Goal: Feedback & Contribution: Leave review/rating

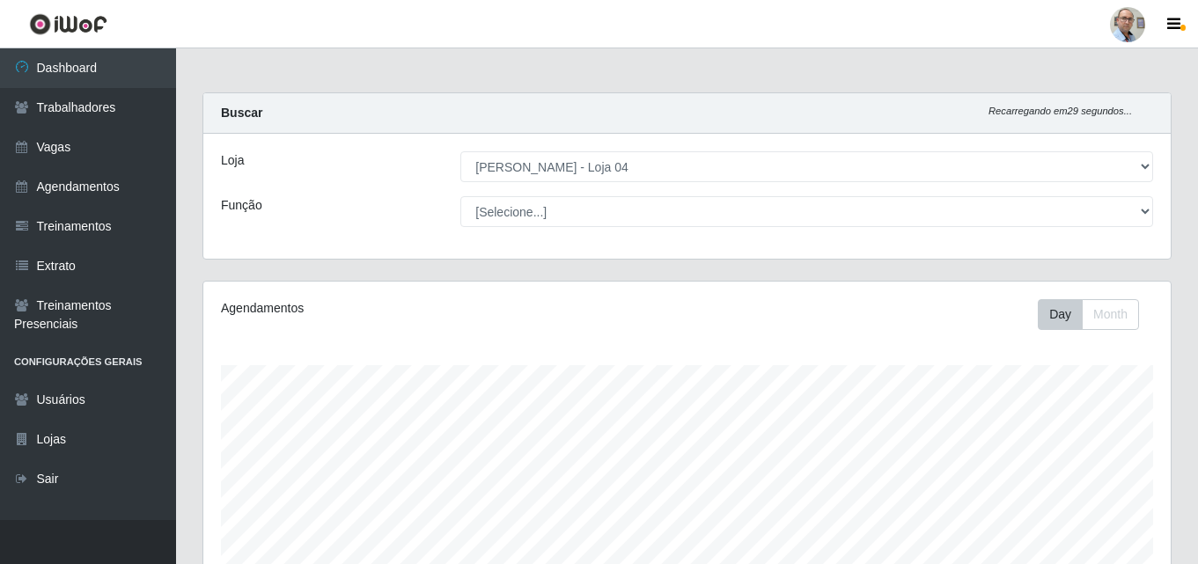
select select "251"
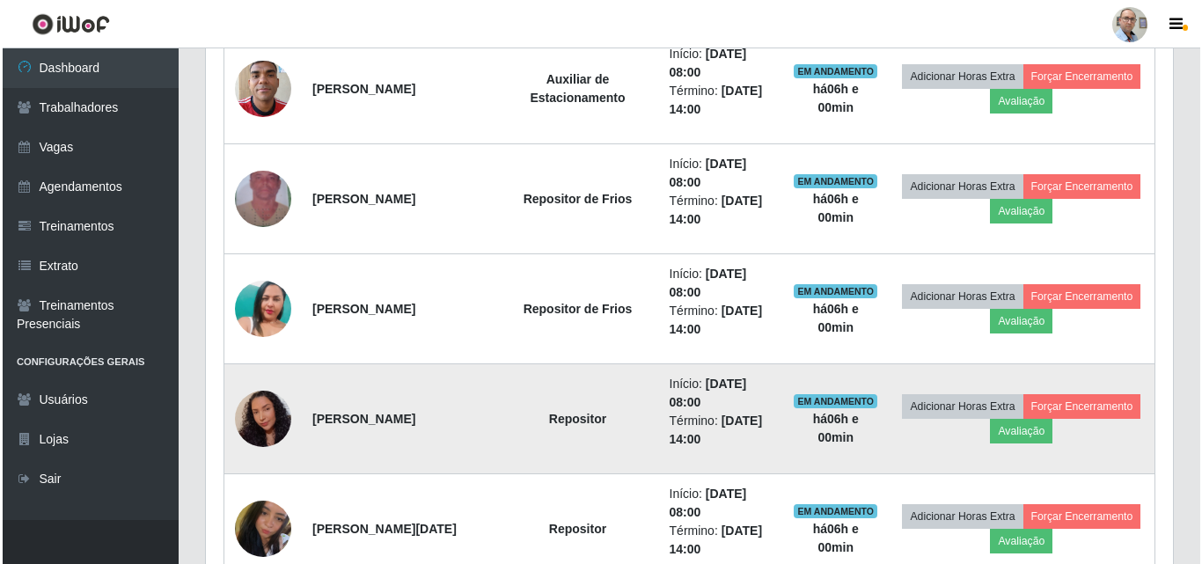
scroll to position [467, 0]
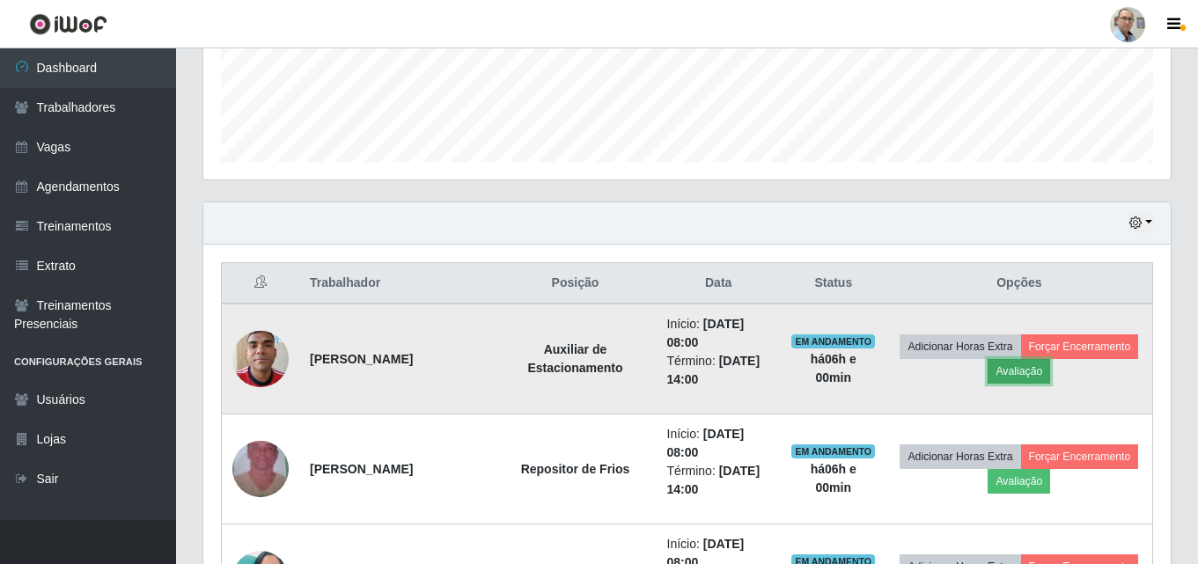
click at [1022, 365] on button "Avaliação" at bounding box center [1019, 371] width 62 height 25
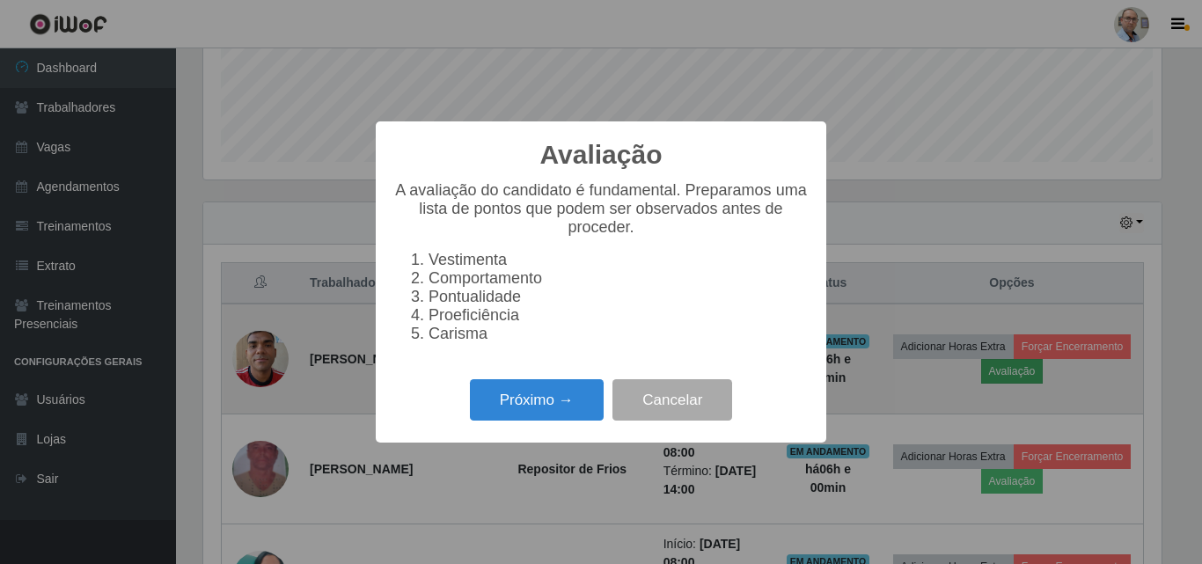
scroll to position [365, 958]
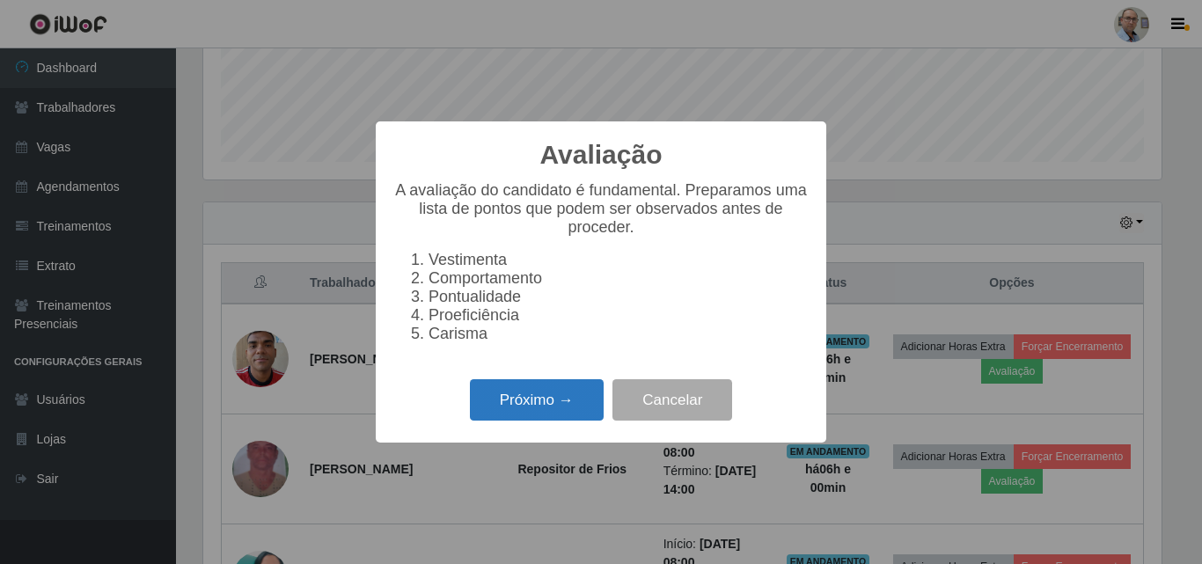
click at [555, 417] on button "Próximo →" at bounding box center [537, 399] width 134 height 41
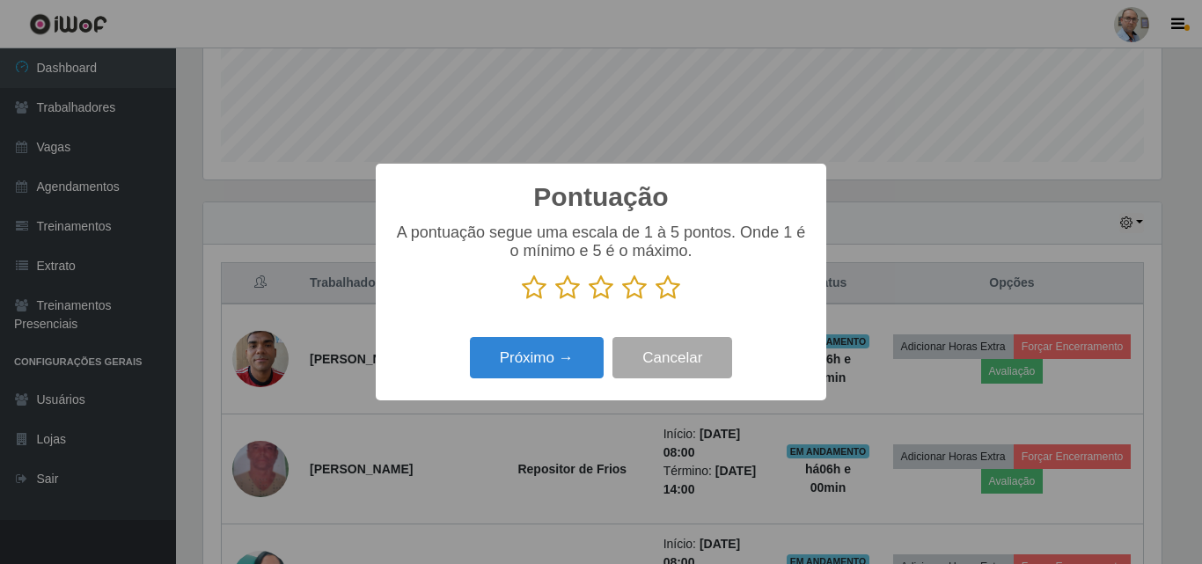
scroll to position [879792, 879199]
click at [665, 287] on icon at bounding box center [668, 288] width 25 height 26
click at [656, 301] on input "radio" at bounding box center [656, 301] width 0 height 0
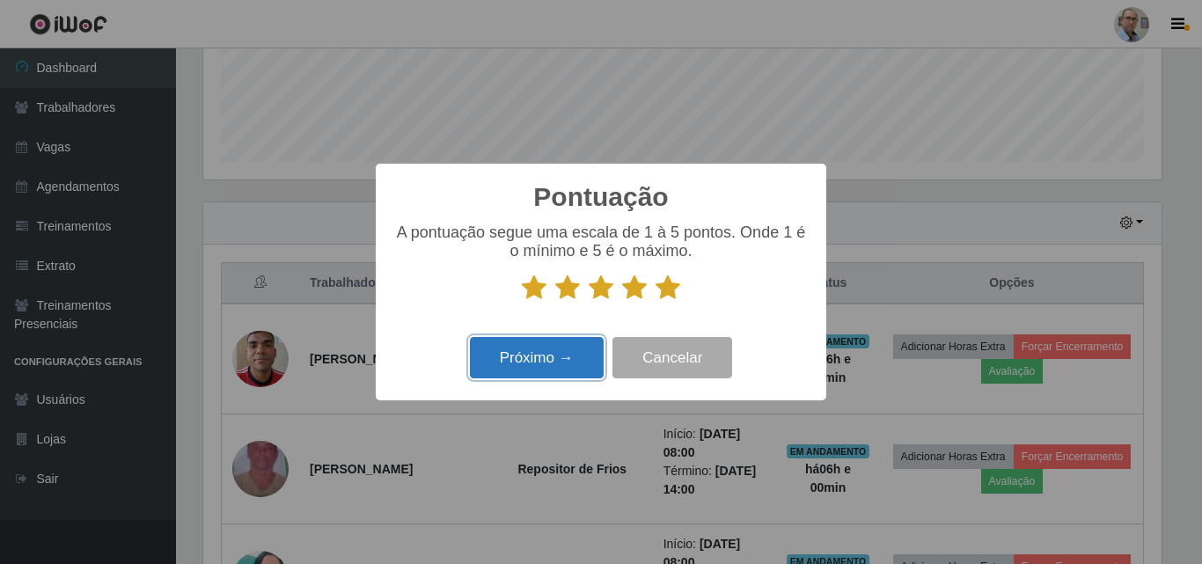
click at [520, 363] on button "Próximo →" at bounding box center [537, 357] width 134 height 41
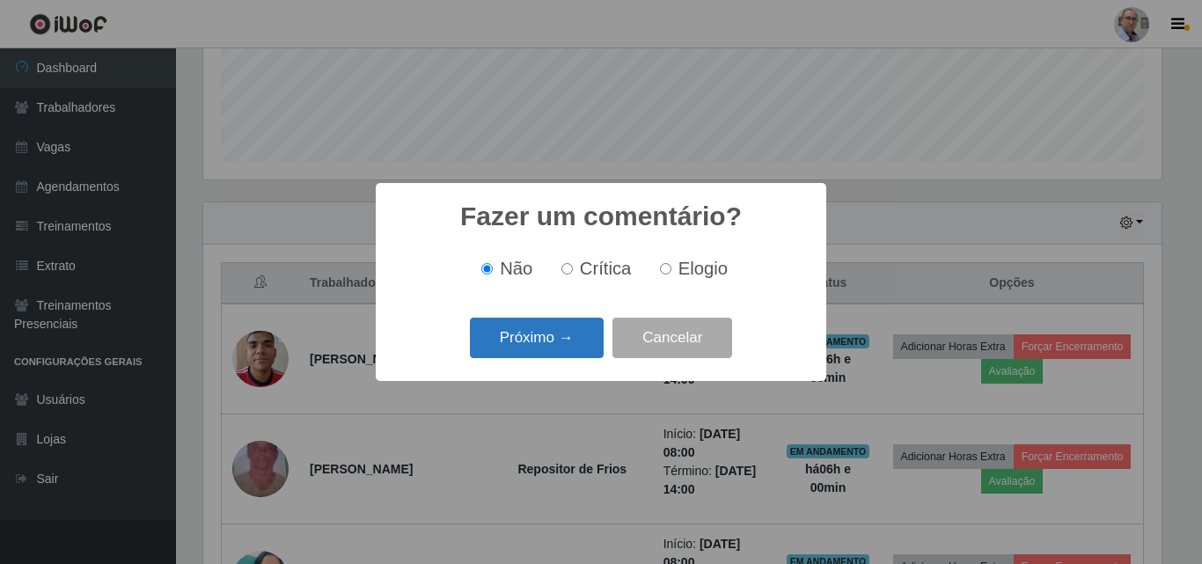
click at [532, 344] on button "Próximo →" at bounding box center [537, 338] width 134 height 41
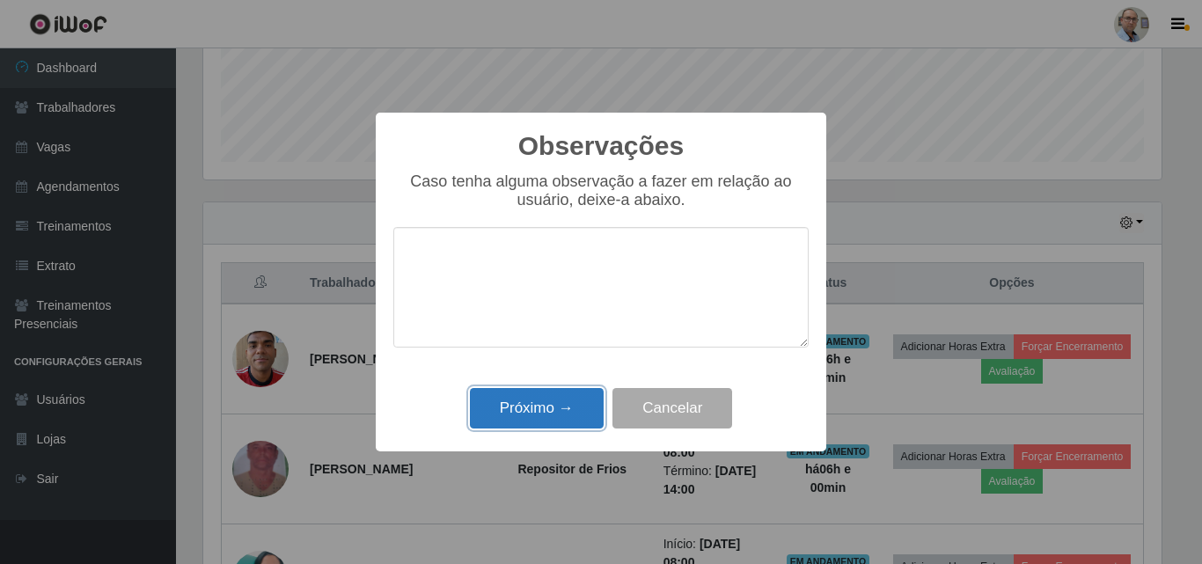
click at [526, 395] on button "Próximo →" at bounding box center [537, 408] width 134 height 41
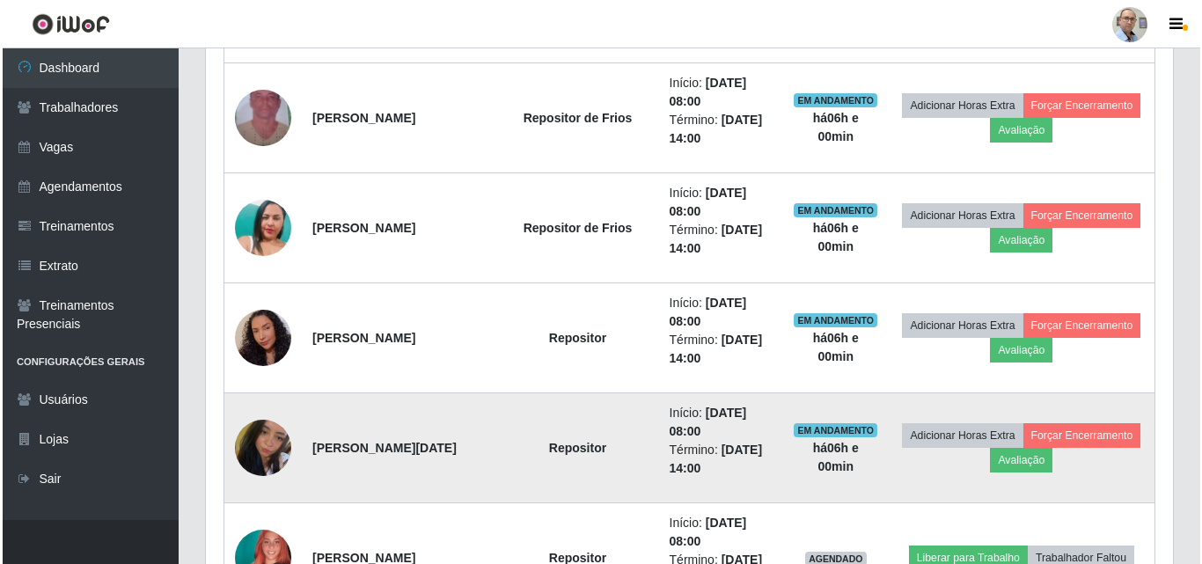
scroll to position [819, 0]
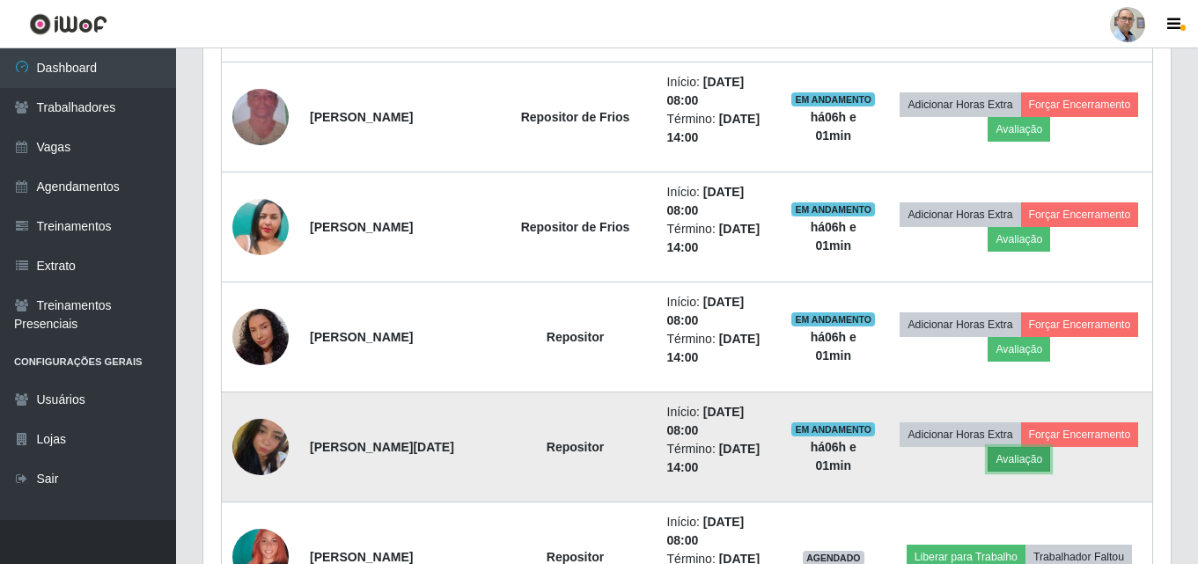
click at [1038, 467] on button "Avaliação" at bounding box center [1019, 459] width 62 height 25
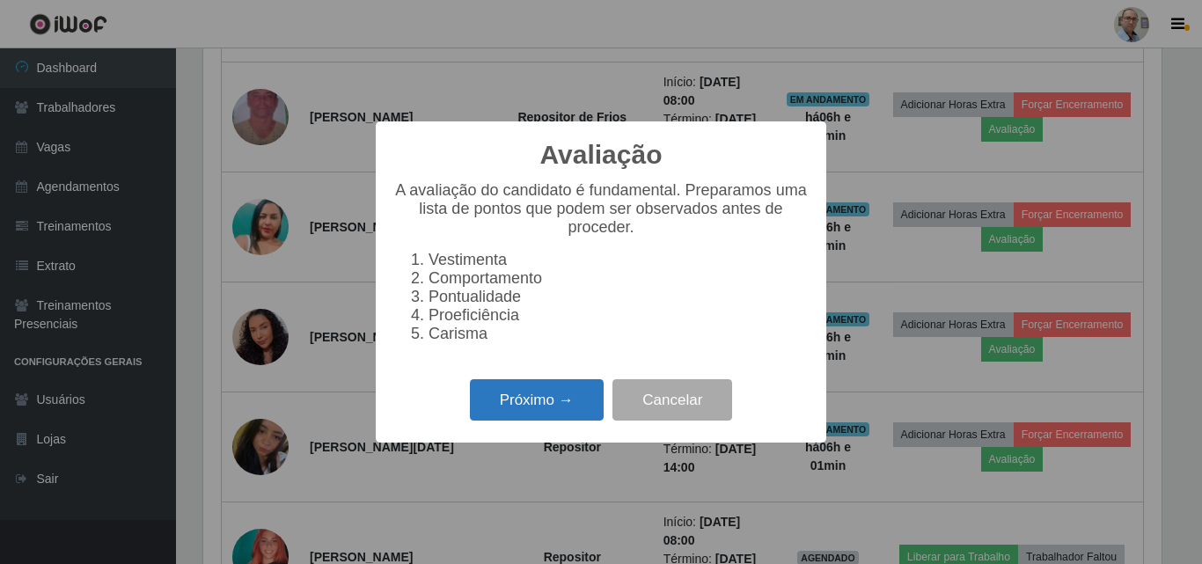
click at [569, 421] on button "Próximo →" at bounding box center [537, 399] width 134 height 41
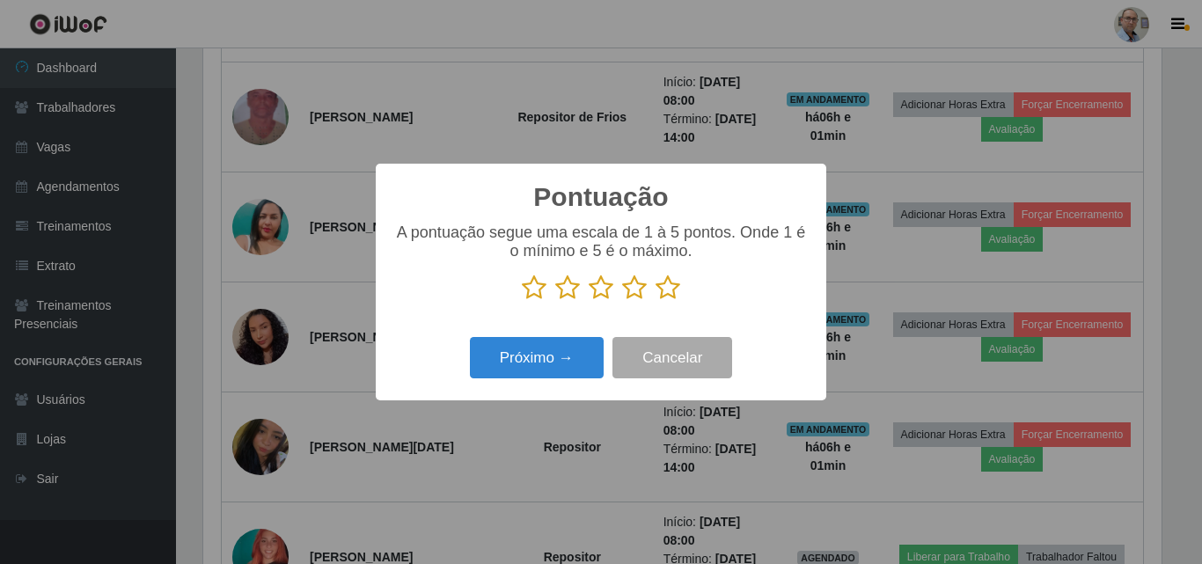
click at [662, 300] on icon at bounding box center [668, 288] width 25 height 26
click at [656, 301] on input "radio" at bounding box center [656, 301] width 0 height 0
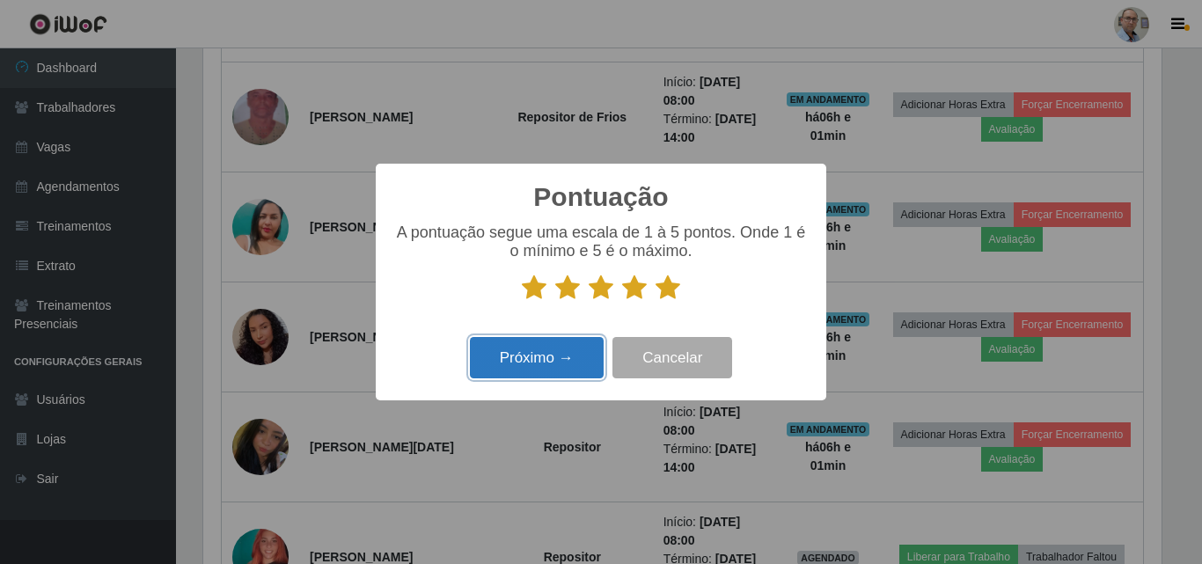
click at [522, 360] on button "Próximo →" at bounding box center [537, 357] width 134 height 41
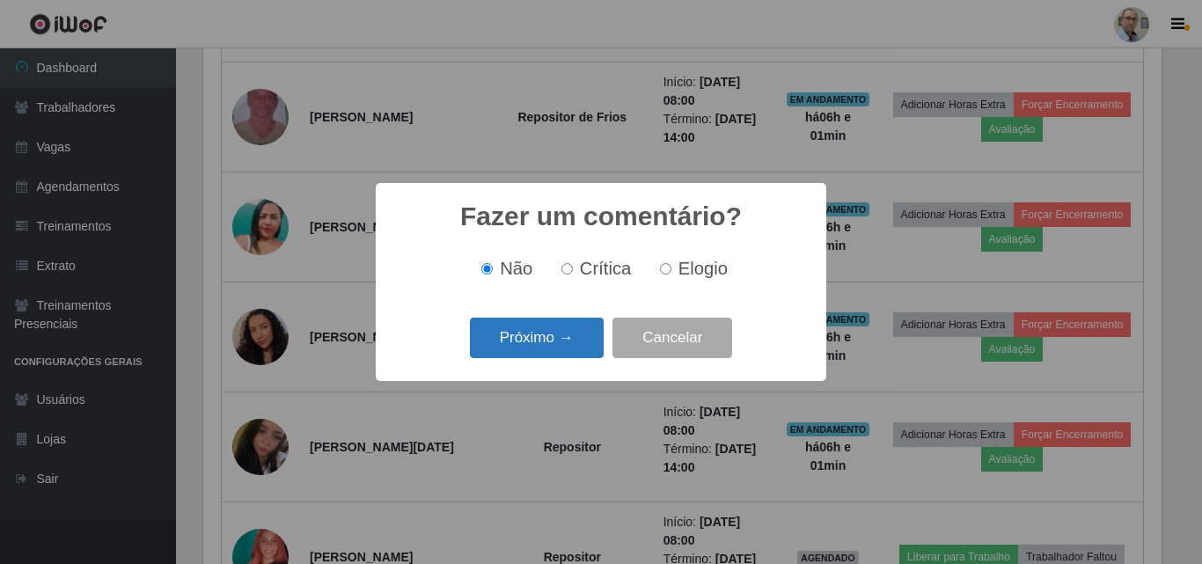
click at [547, 349] on button "Próximo →" at bounding box center [537, 338] width 134 height 41
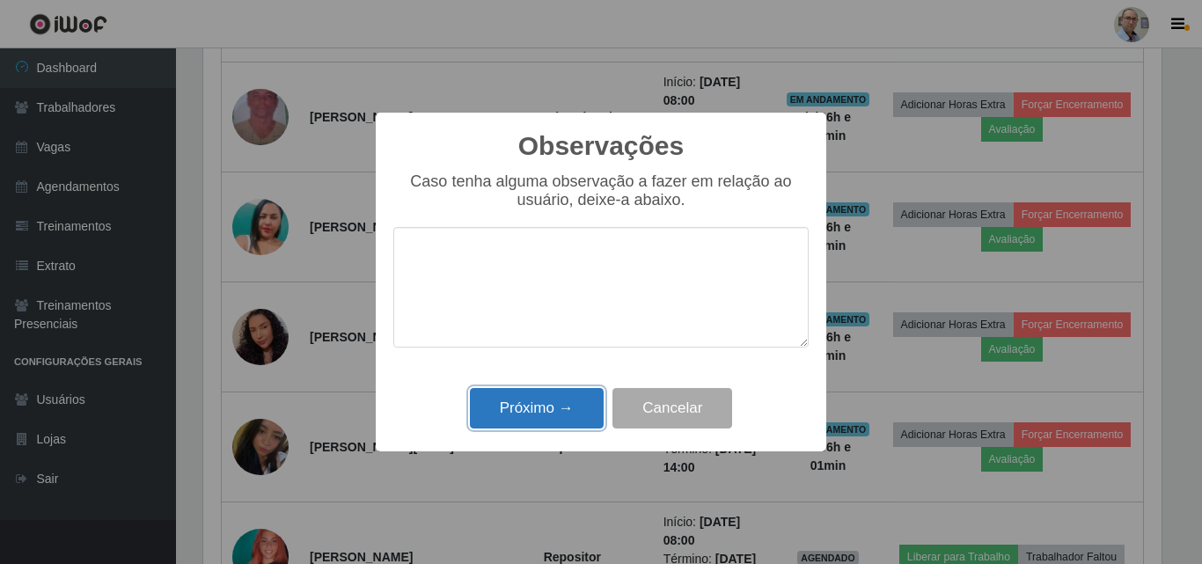
click at [501, 423] on button "Próximo →" at bounding box center [537, 408] width 134 height 41
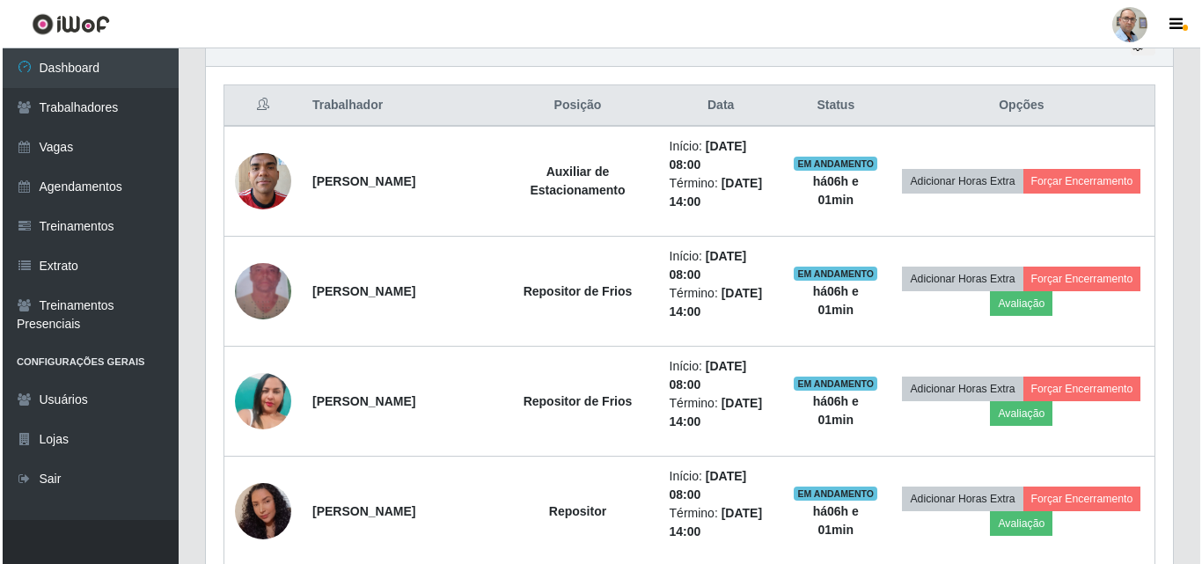
scroll to position [643, 0]
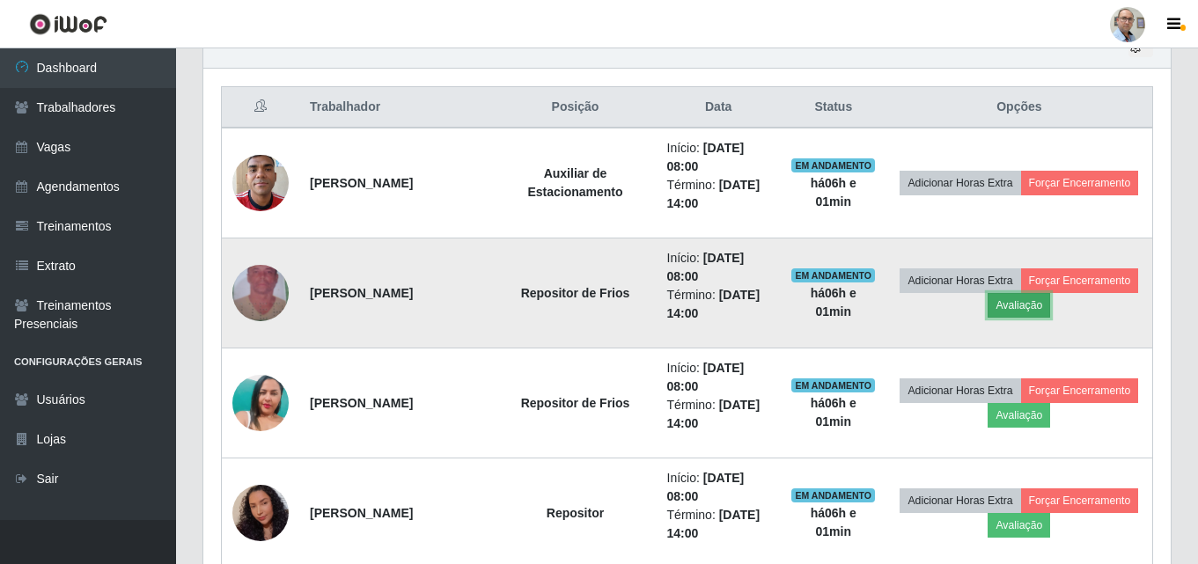
click at [1015, 302] on button "Avaliação" at bounding box center [1019, 305] width 62 height 25
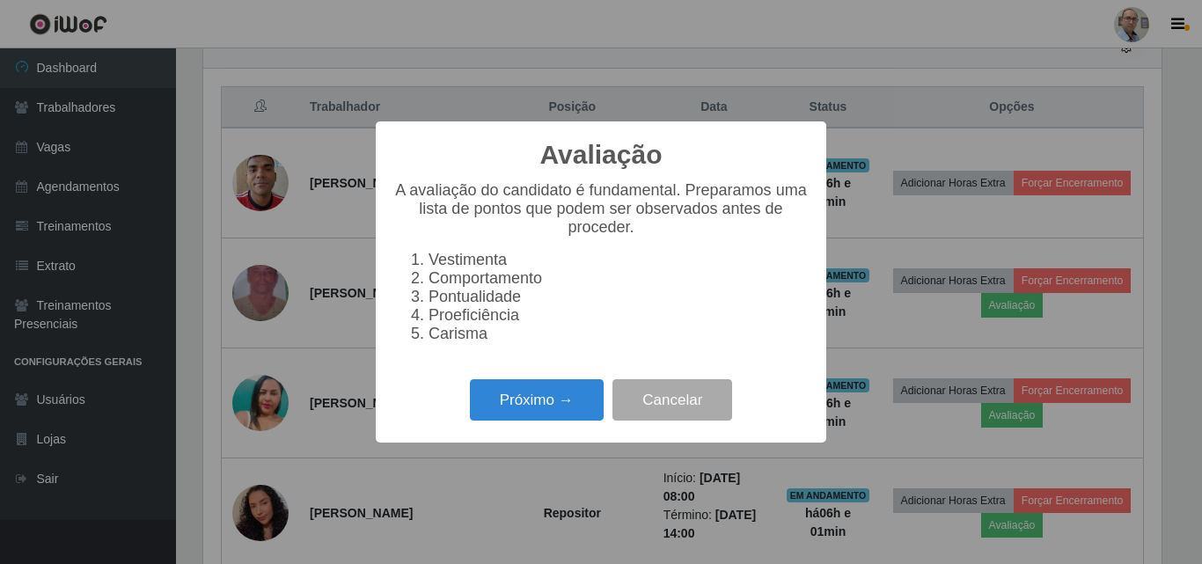
scroll to position [365, 958]
click at [522, 425] on div "Próximo → Cancelar" at bounding box center [600, 400] width 415 height 50
click at [531, 421] on button "Próximo →" at bounding box center [537, 399] width 134 height 41
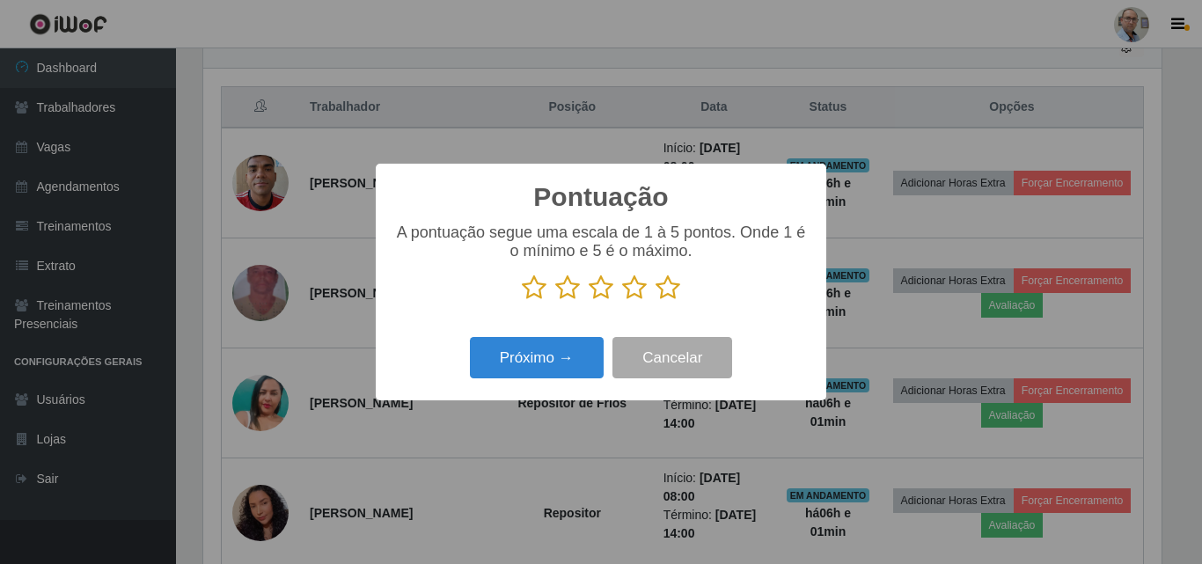
scroll to position [879792, 879199]
click at [677, 292] on icon at bounding box center [668, 288] width 25 height 26
click at [656, 301] on input "radio" at bounding box center [656, 301] width 0 height 0
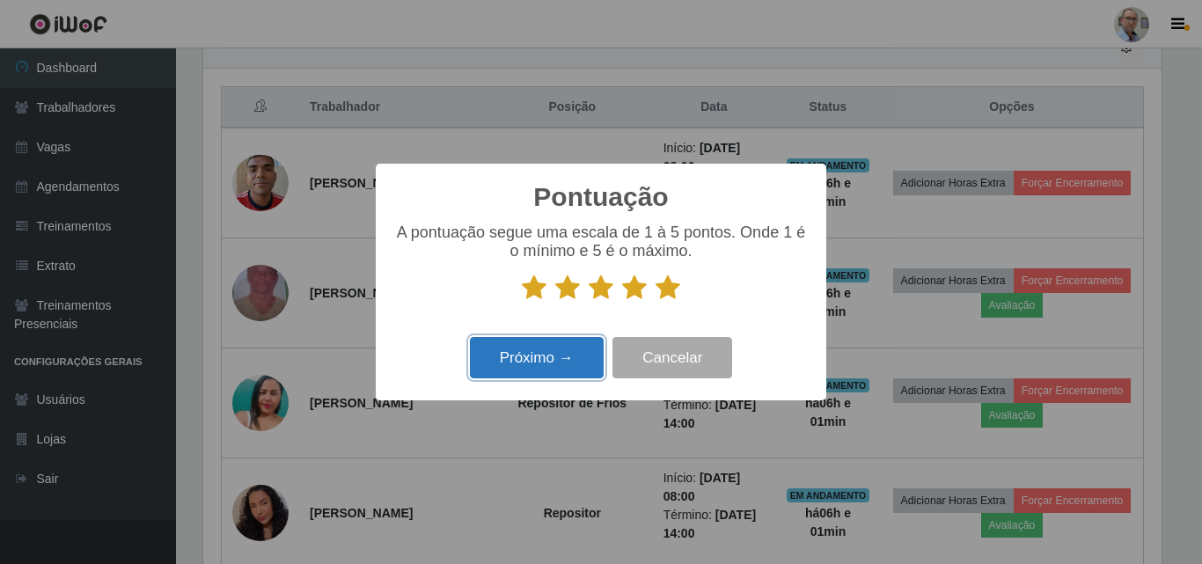
click at [539, 348] on button "Próximo →" at bounding box center [537, 357] width 134 height 41
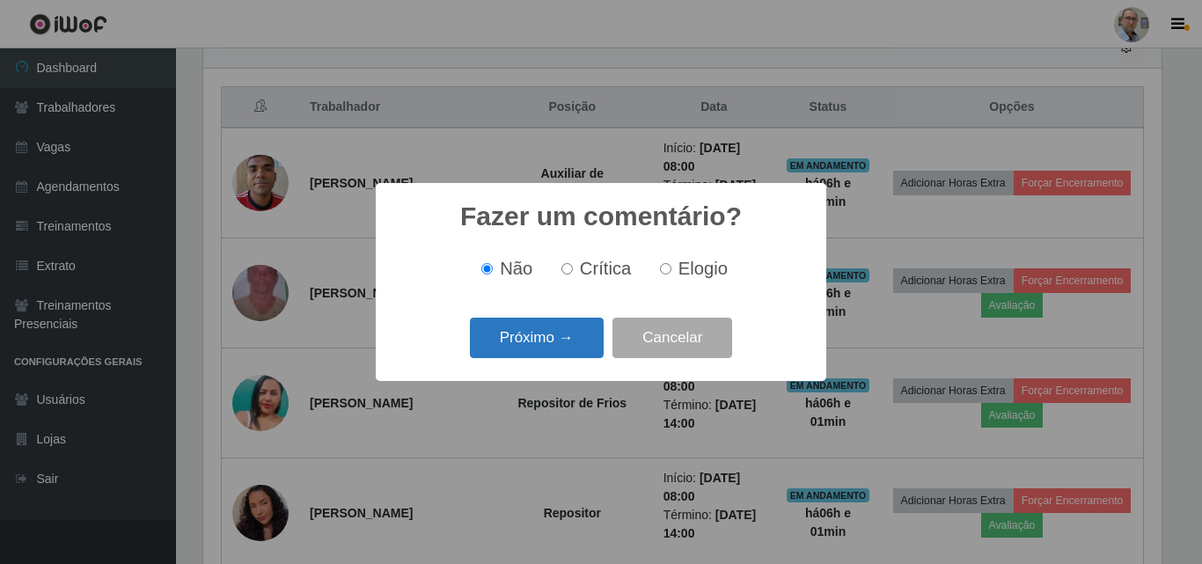
click at [522, 328] on button "Próximo →" at bounding box center [537, 338] width 134 height 41
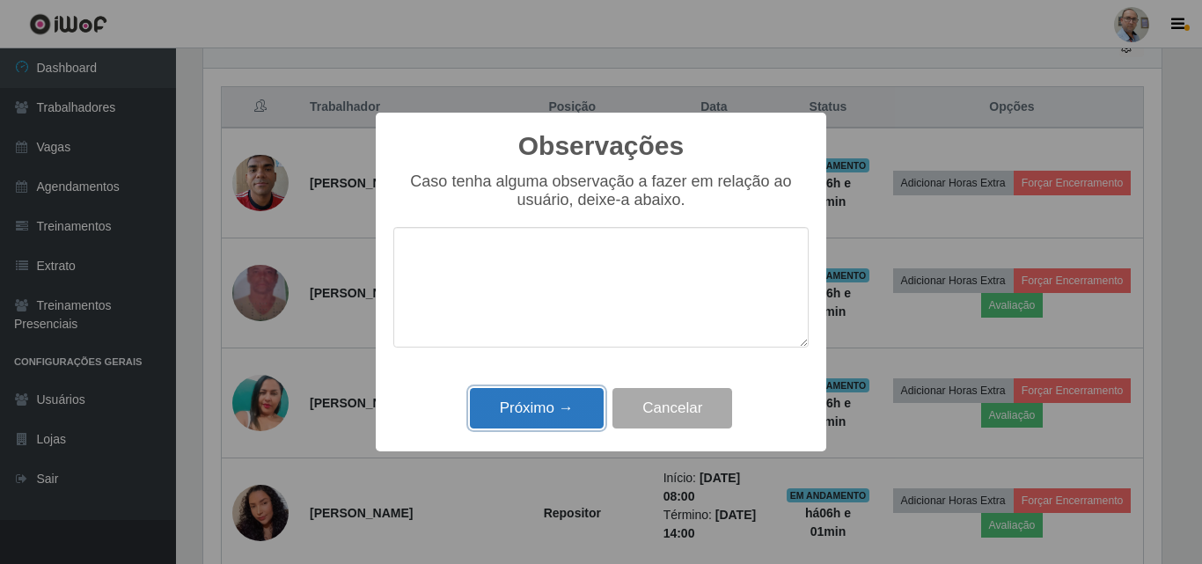
click at [558, 412] on button "Próximo →" at bounding box center [537, 408] width 134 height 41
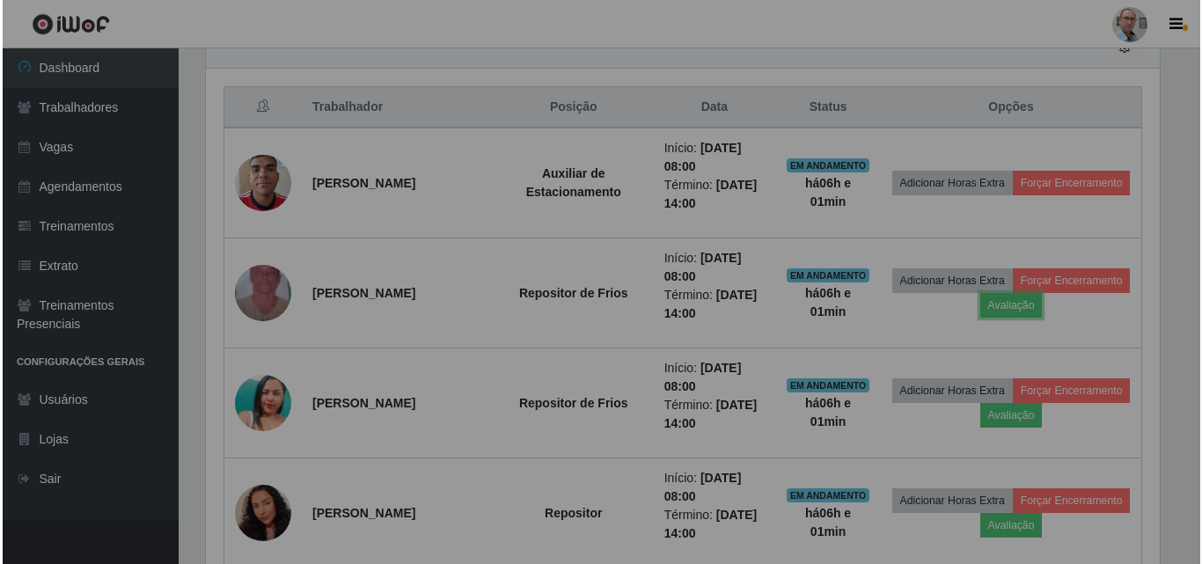
scroll to position [365, 967]
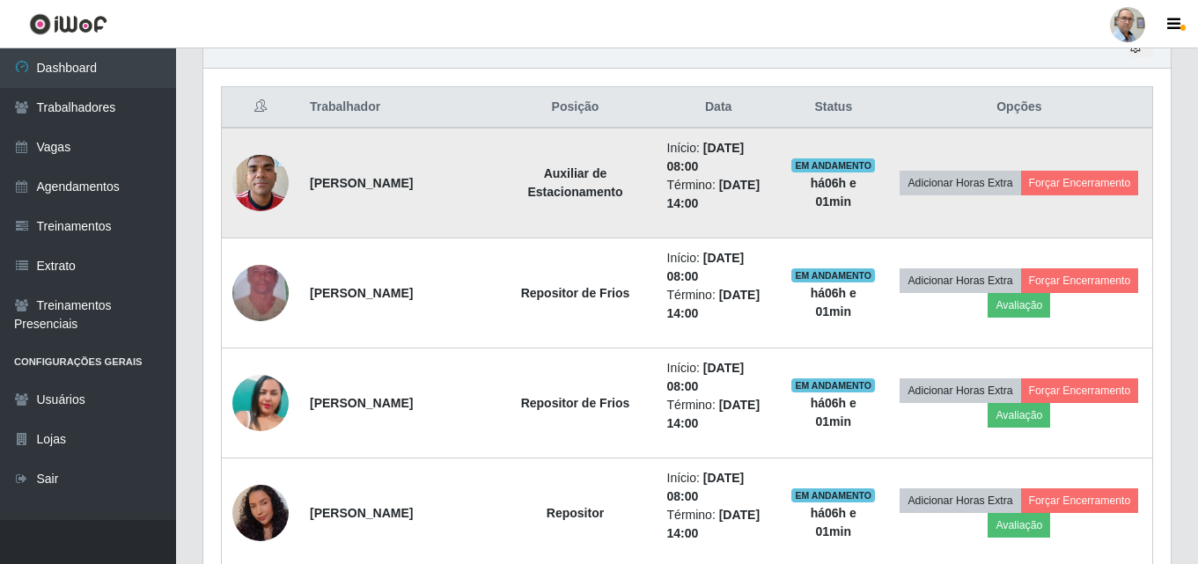
click at [1076, 197] on td "Adicionar Horas Extra Forçar Encerramento" at bounding box center [1019, 183] width 267 height 111
click at [1116, 177] on button "Forçar Encerramento" at bounding box center [1080, 183] width 118 height 25
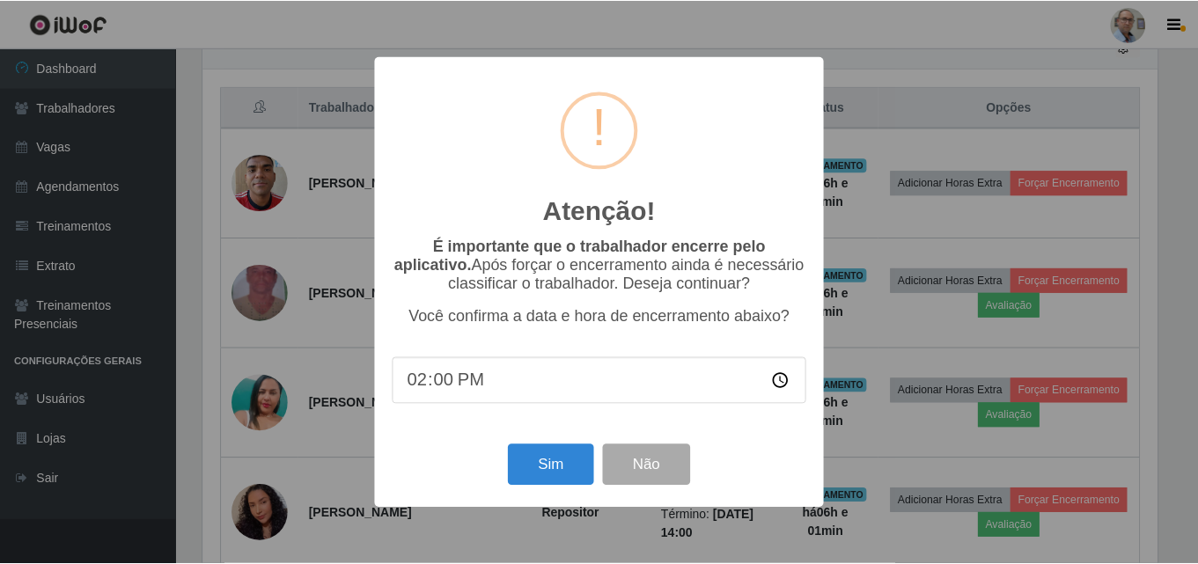
scroll to position [365, 958]
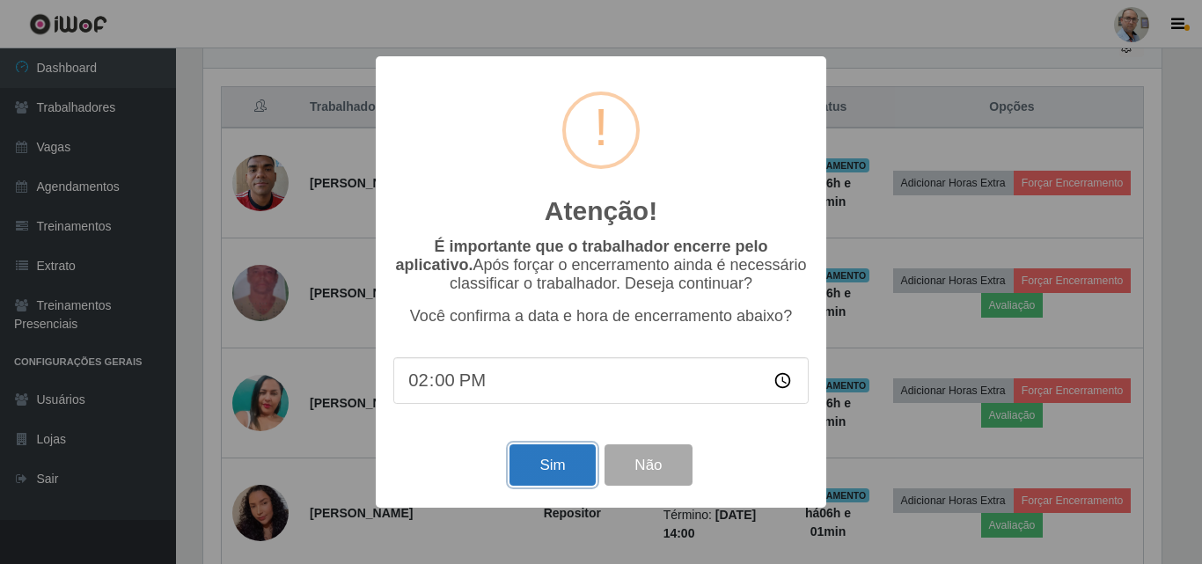
click at [544, 459] on button "Sim" at bounding box center [552, 464] width 85 height 41
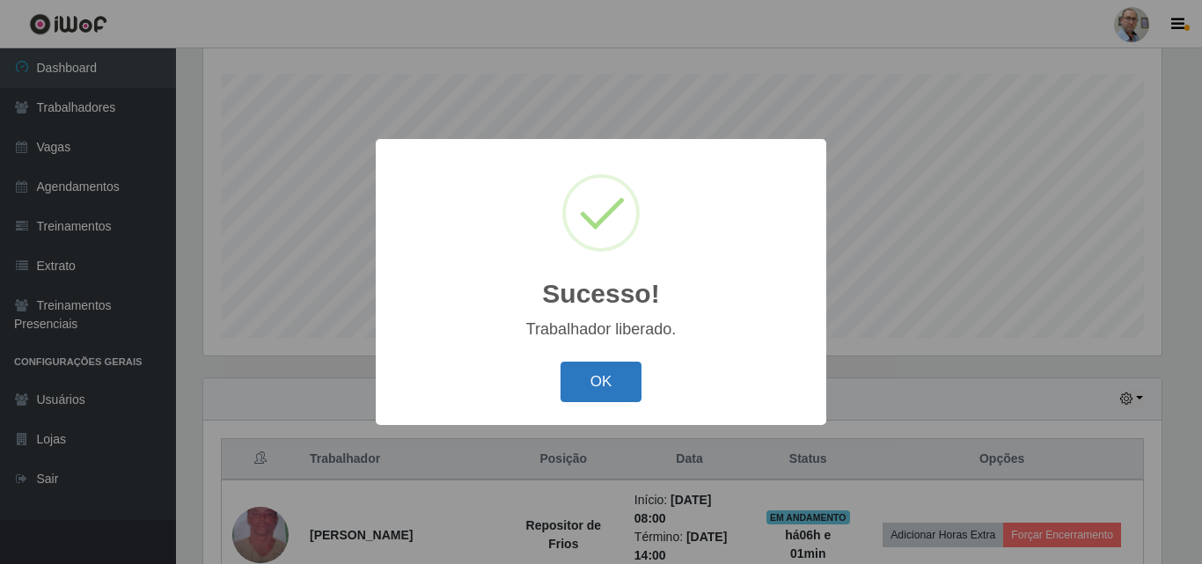
click at [591, 373] on button "OK" at bounding box center [602, 382] width 82 height 41
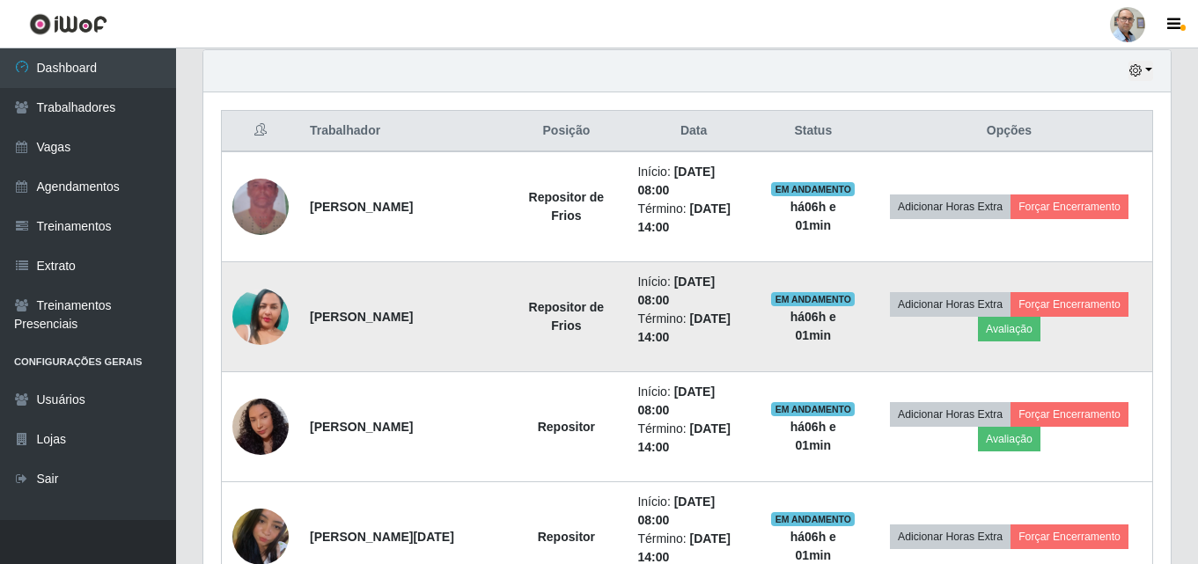
scroll to position [643, 0]
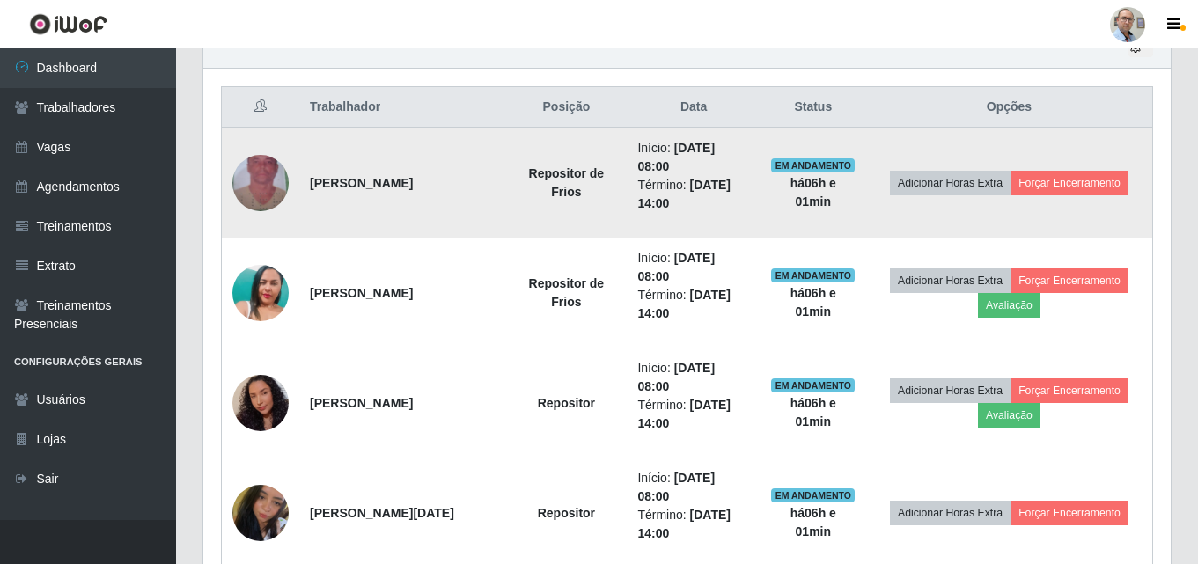
click at [1109, 200] on td "Adicionar Horas Extra Forçar Encerramento" at bounding box center [1009, 183] width 287 height 111
click at [1108, 184] on button "Forçar Encerramento" at bounding box center [1069, 183] width 118 height 25
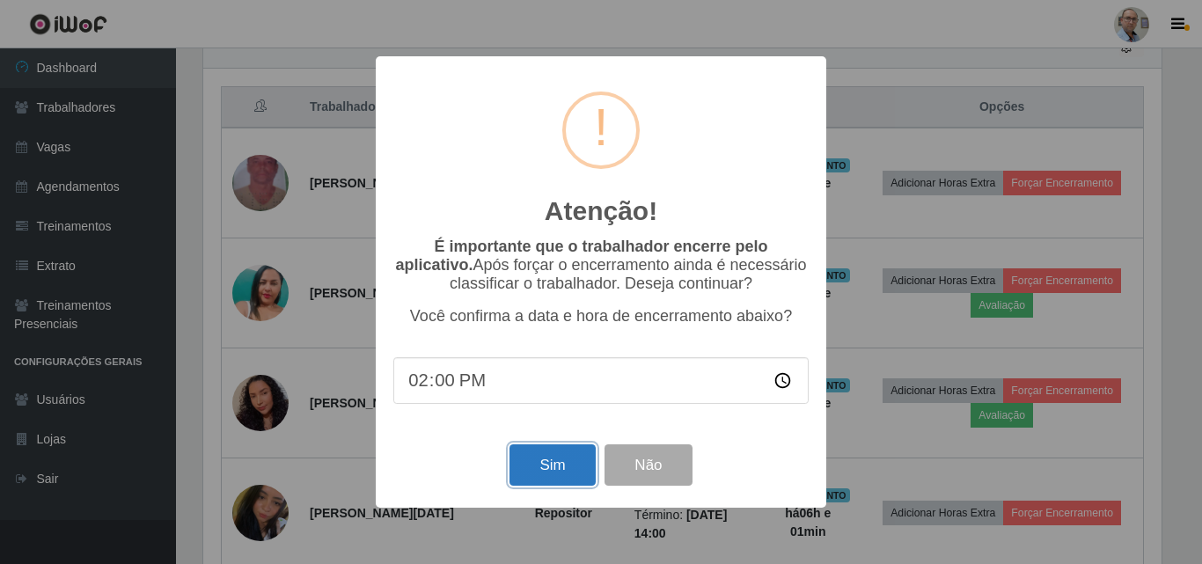
click at [522, 478] on button "Sim" at bounding box center [552, 464] width 85 height 41
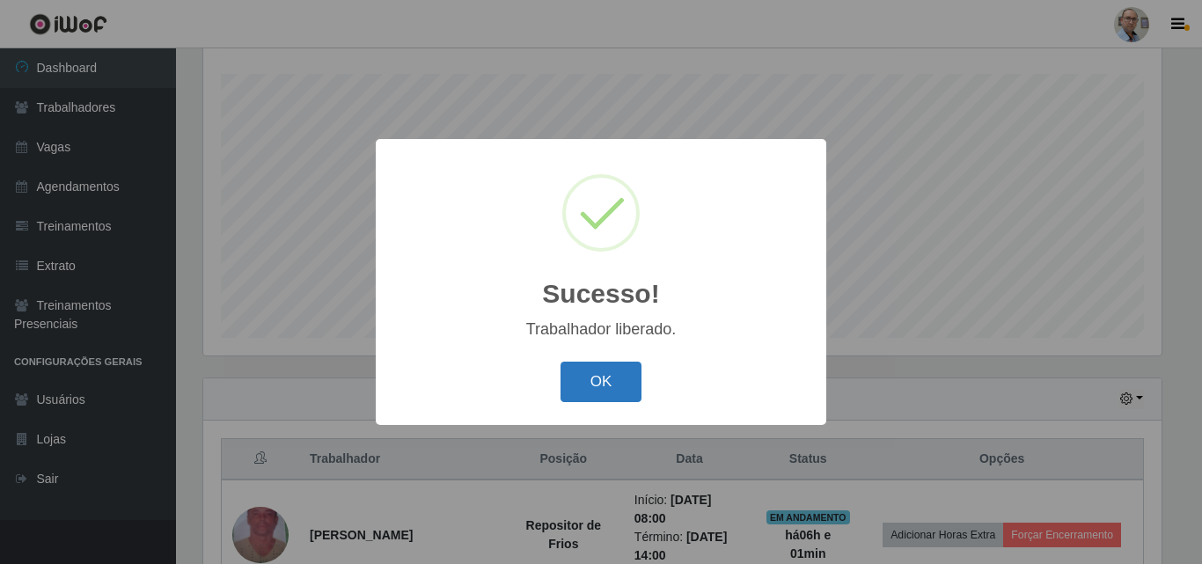
click at [627, 367] on button "OK" at bounding box center [602, 382] width 82 height 41
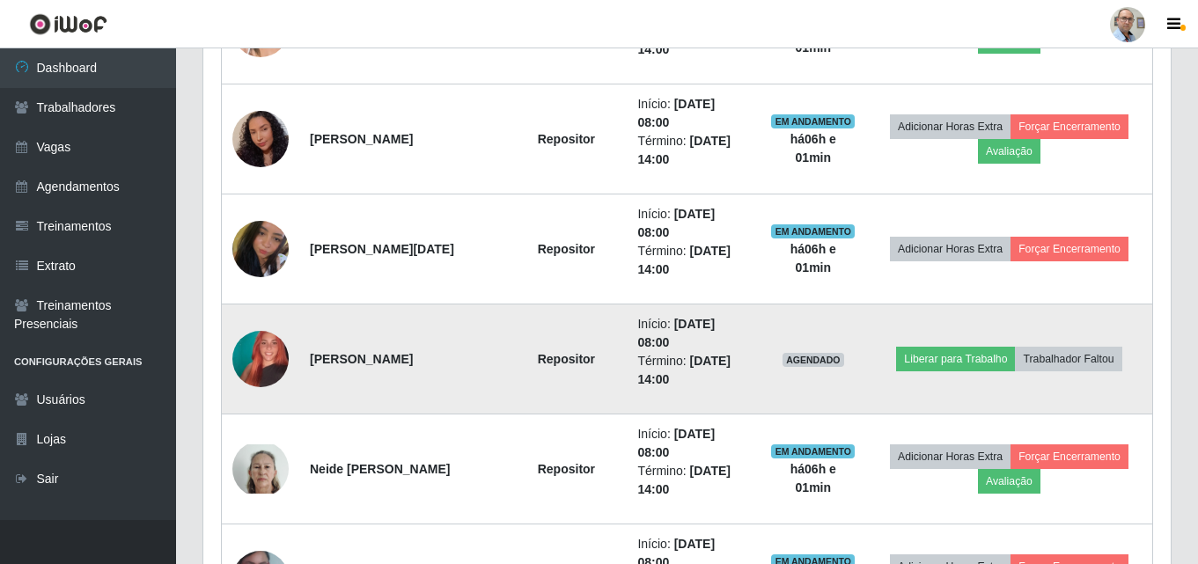
click at [266, 360] on img at bounding box center [260, 359] width 56 height 100
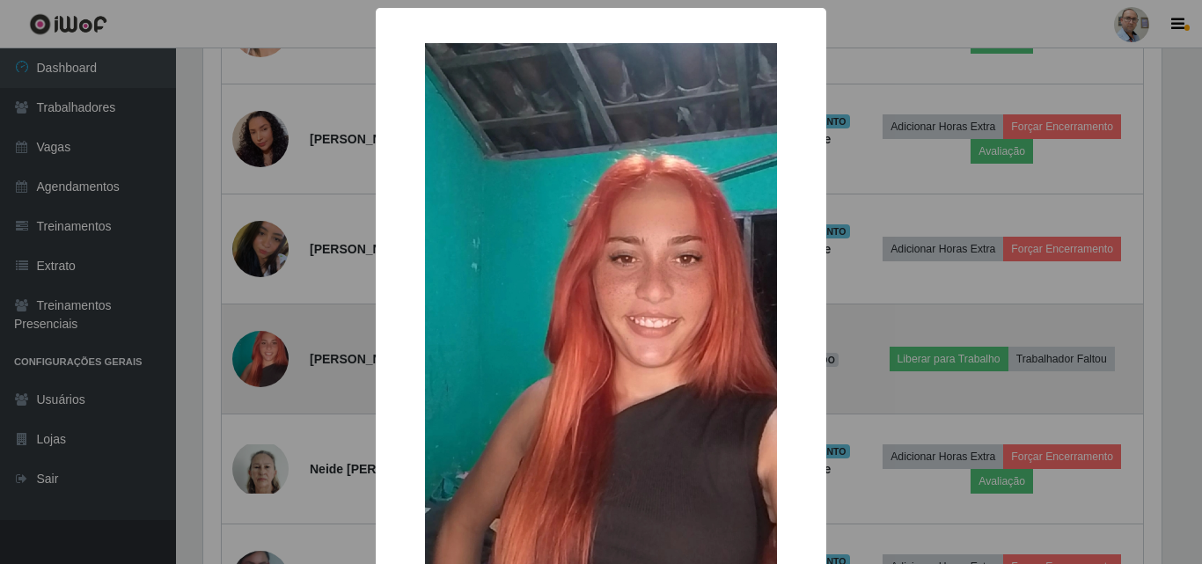
click at [266, 360] on div "× OK Cancel" at bounding box center [601, 282] width 1202 height 564
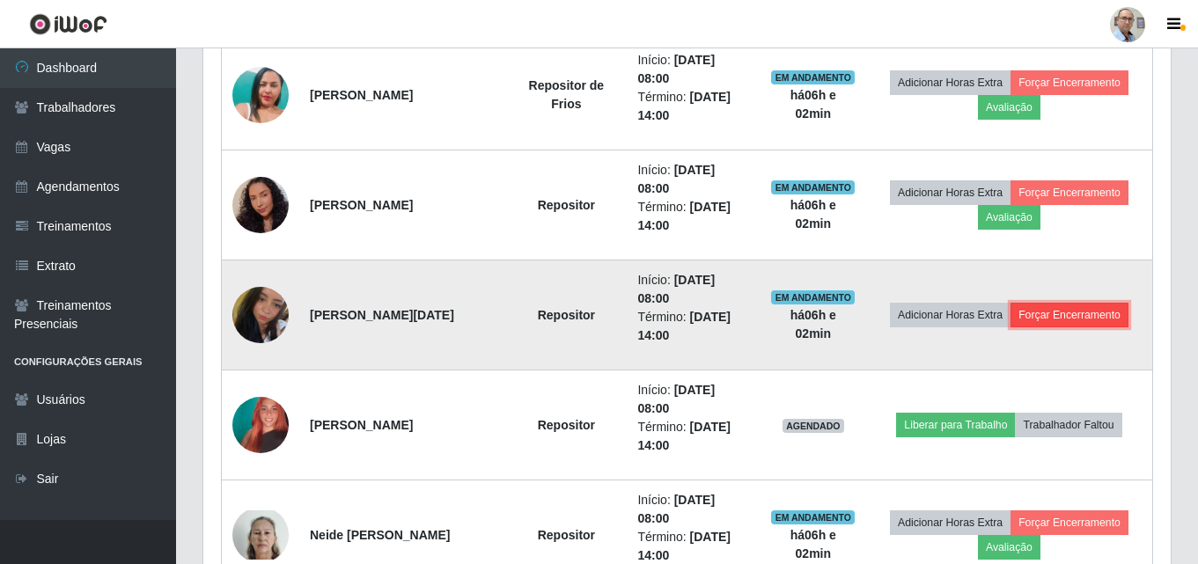
click at [1068, 319] on button "Forçar Encerramento" at bounding box center [1069, 315] width 118 height 25
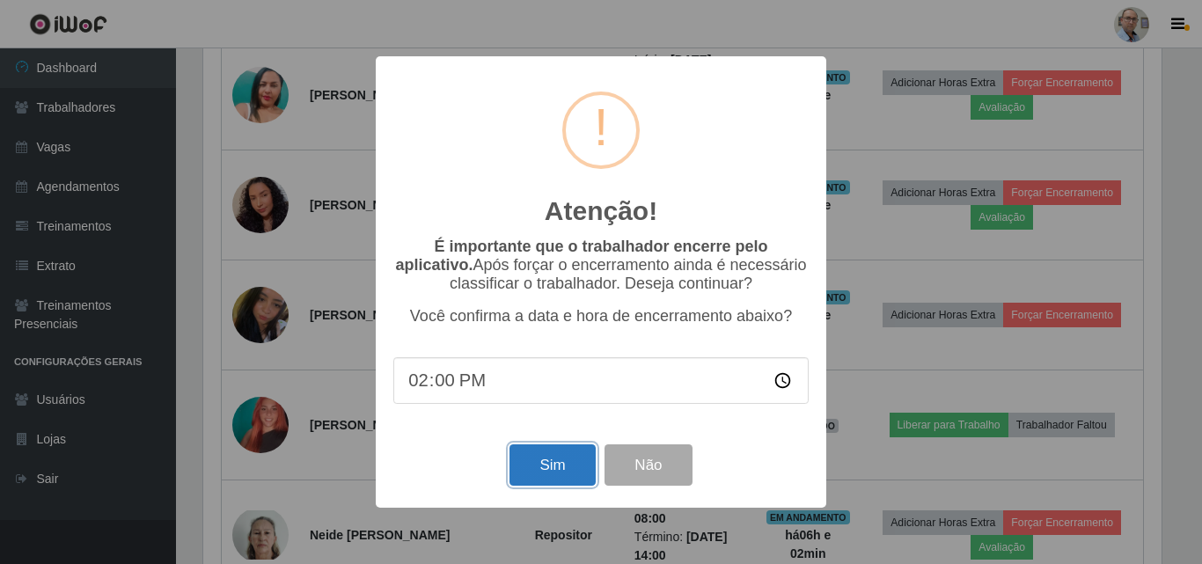
click at [524, 470] on button "Sim" at bounding box center [552, 464] width 85 height 41
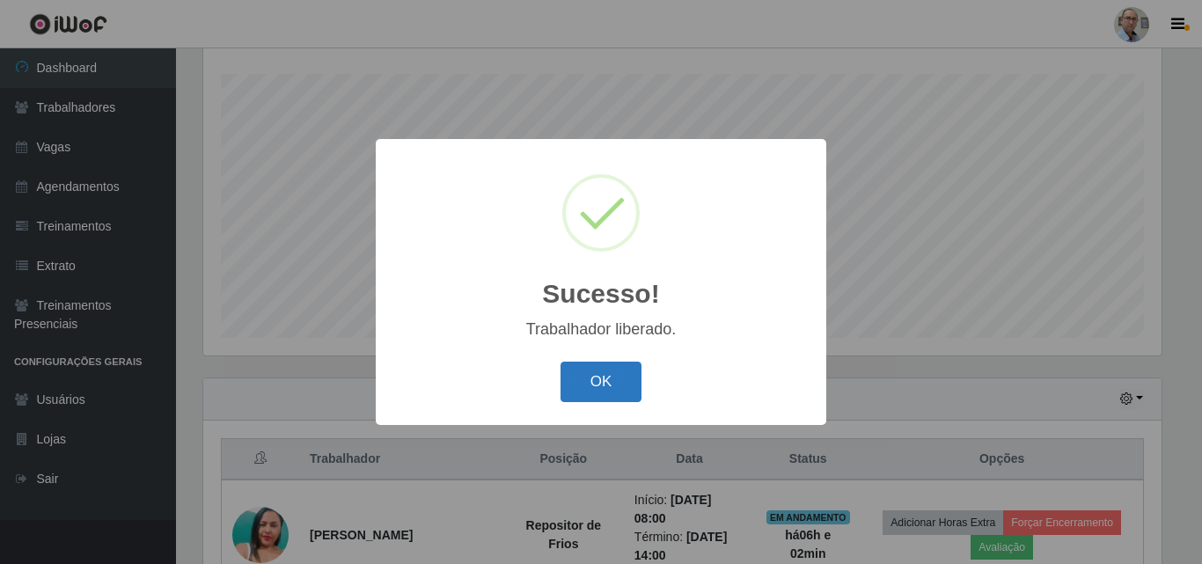
click at [621, 392] on button "OK" at bounding box center [602, 382] width 82 height 41
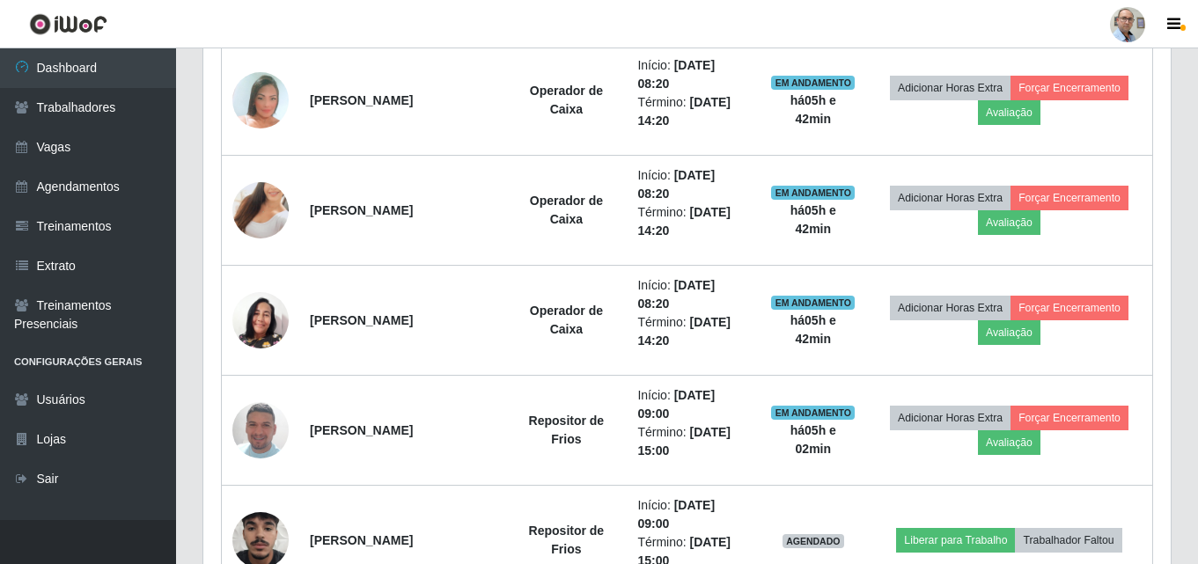
scroll to position [1524, 0]
